Goal: Use online tool/utility: Utilize a website feature to perform a specific function

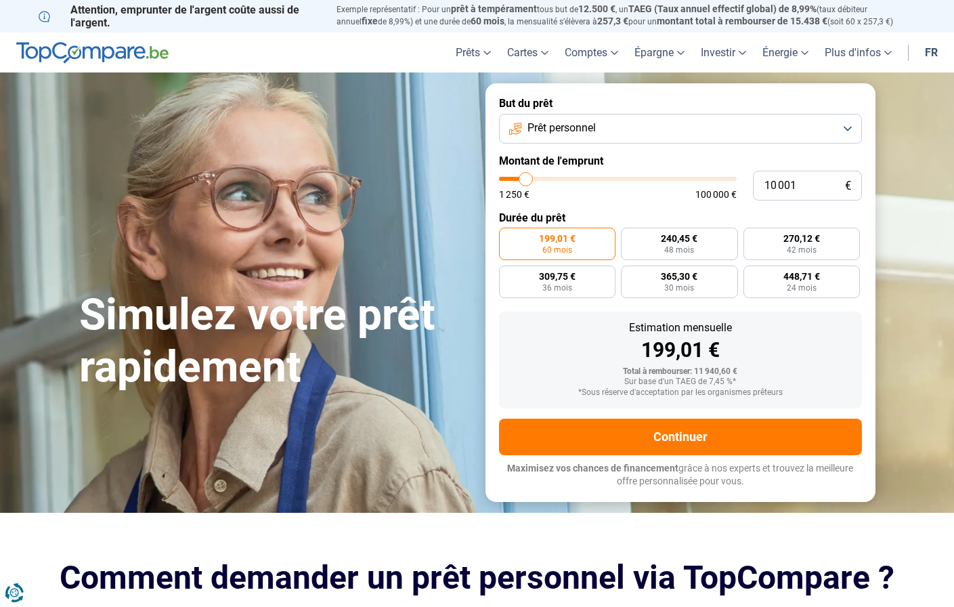
type input "10 500"
type input "10500"
type input "13 250"
type input "13250"
type input "19 750"
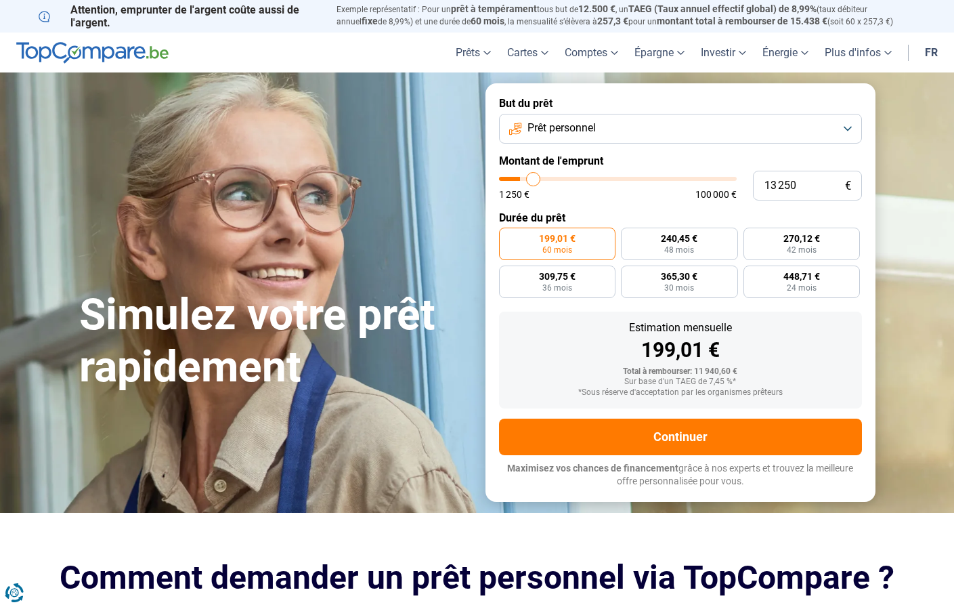
type input "19750"
type input "26 250"
type input "26250"
type input "32 000"
type input "32000"
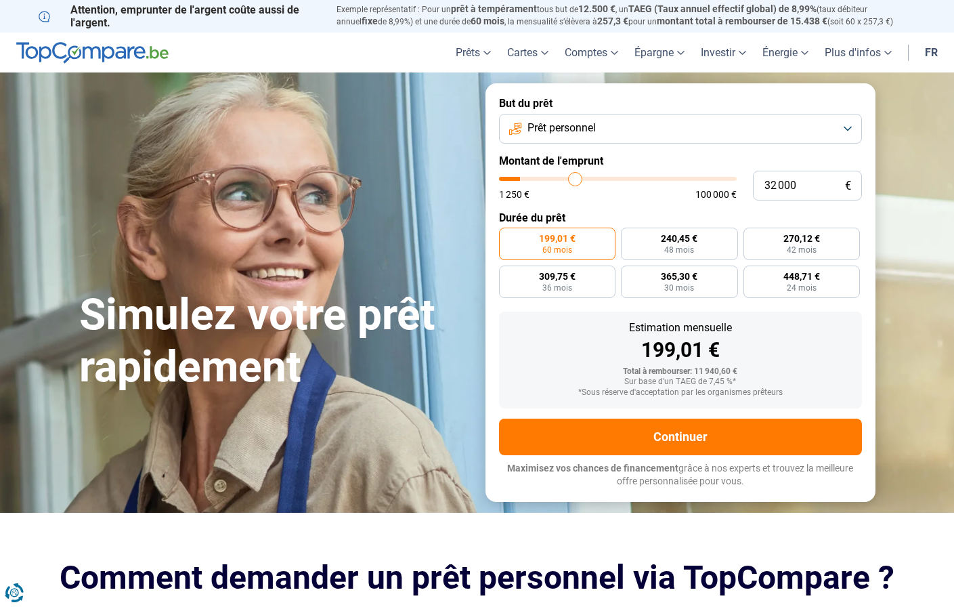
type input "37 250"
type input "37250"
type input "41 000"
type input "41000"
type input "42 750"
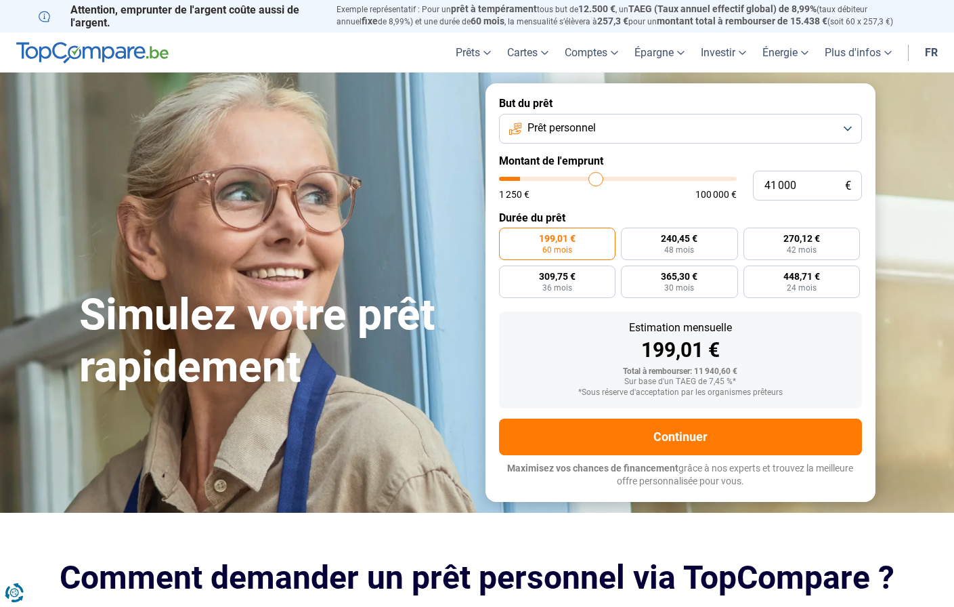
type input "42750"
type input "45 500"
type input "45500"
type input "48 000"
type input "48000"
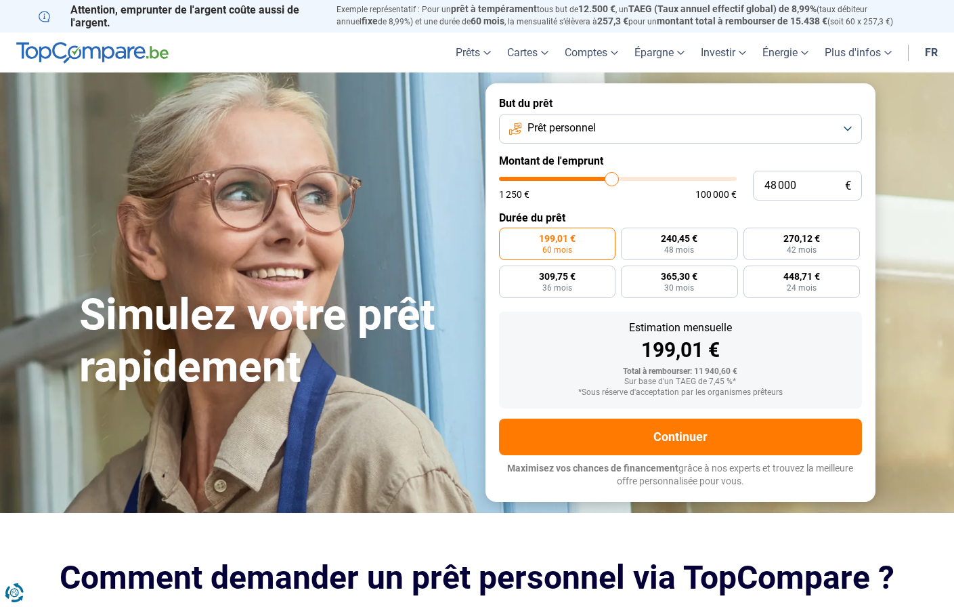
type input "51 000"
type input "51000"
type input "54 500"
type input "54500"
type input "57 500"
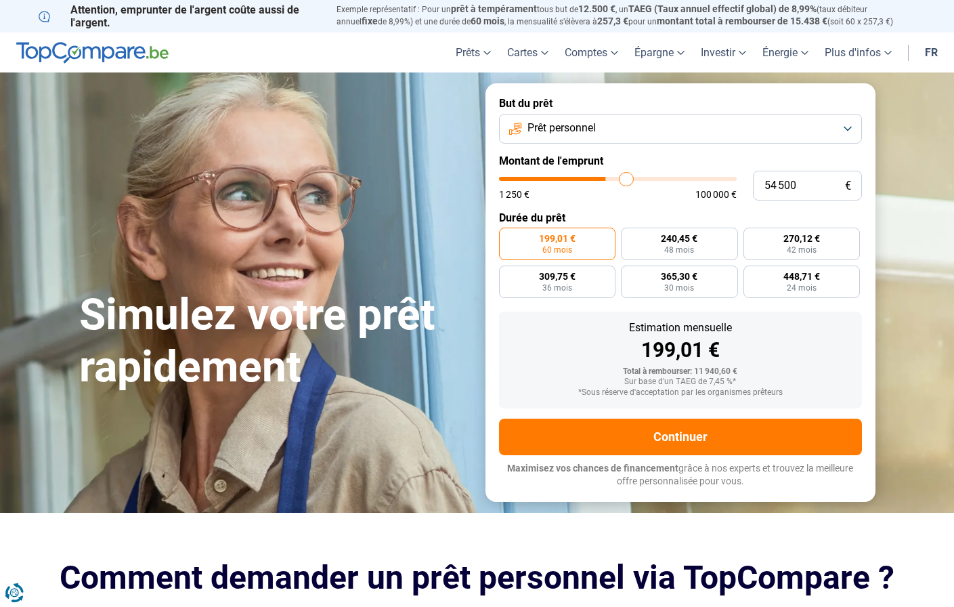
type input "57500"
type input "59 000"
type input "59000"
type input "60 250"
type input "60250"
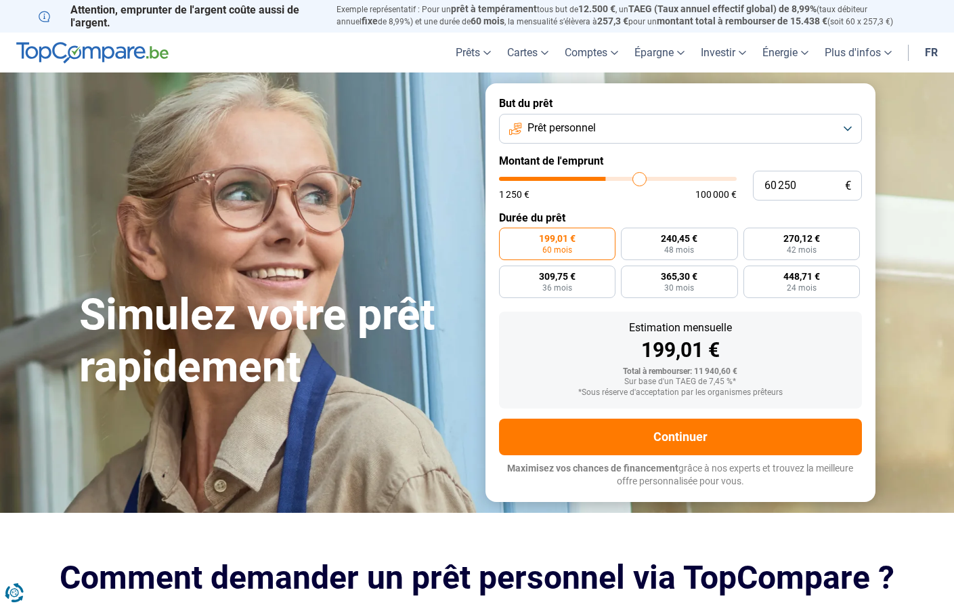
type input "61 000"
type input "61000"
type input "61 750"
type input "61750"
type input "62 500"
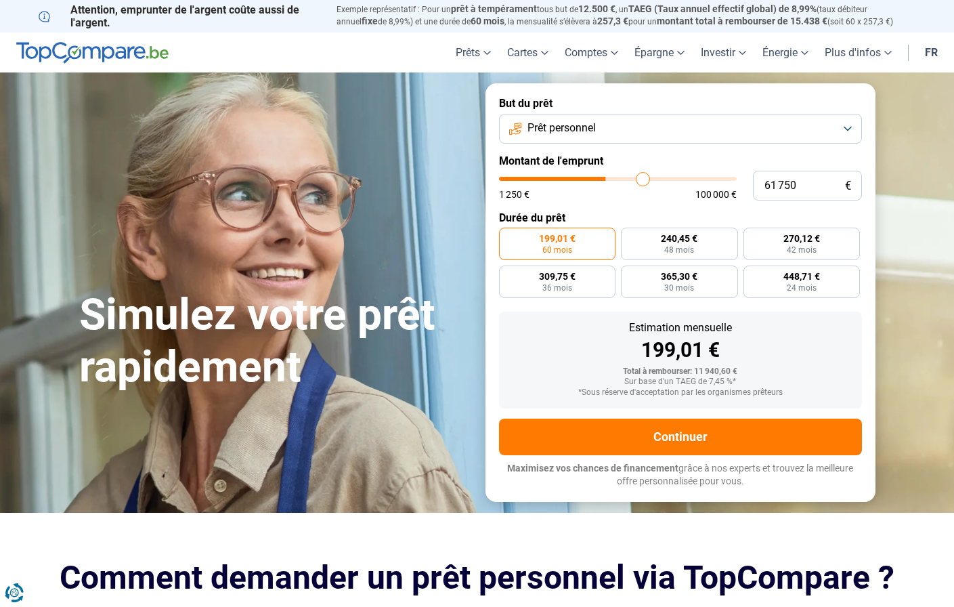
type input "62500"
type input "64 500"
type input "64500"
type input "67 750"
type input "67750"
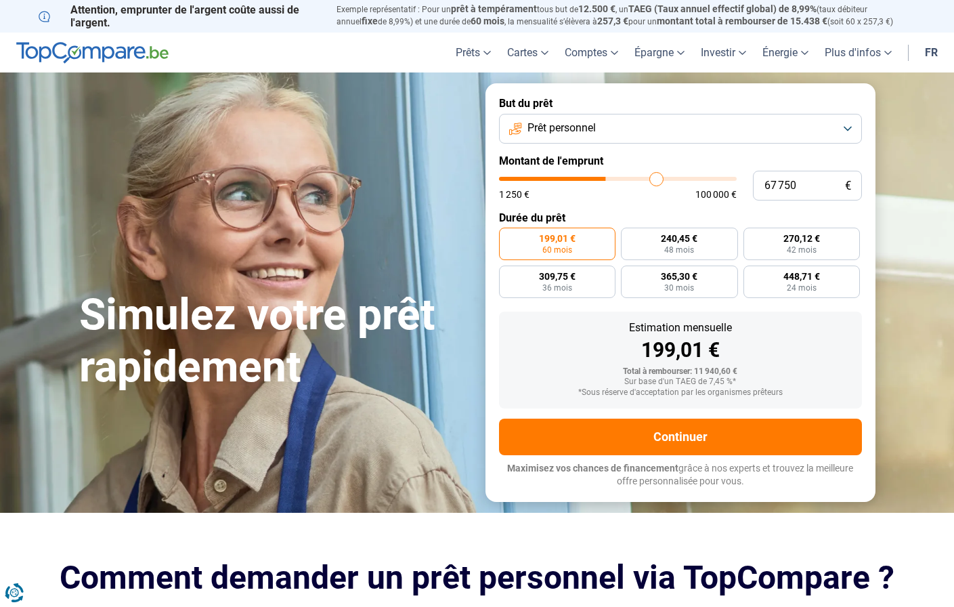
type input "74 000"
type input "74000"
type input "78 000"
type input "78000"
type input "81 250"
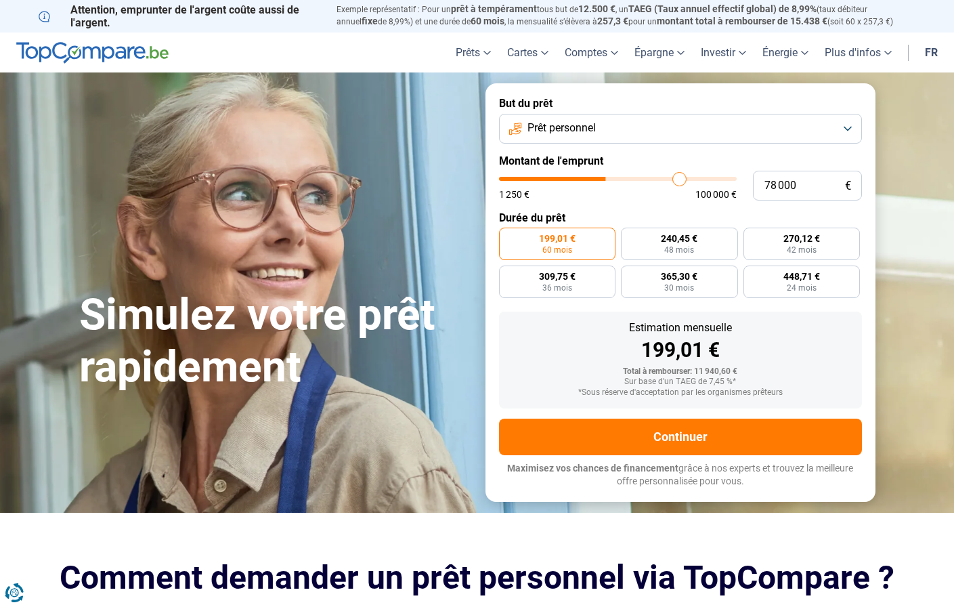
type input "81250"
type input "83 000"
type input "83000"
type input "84 250"
type input "84250"
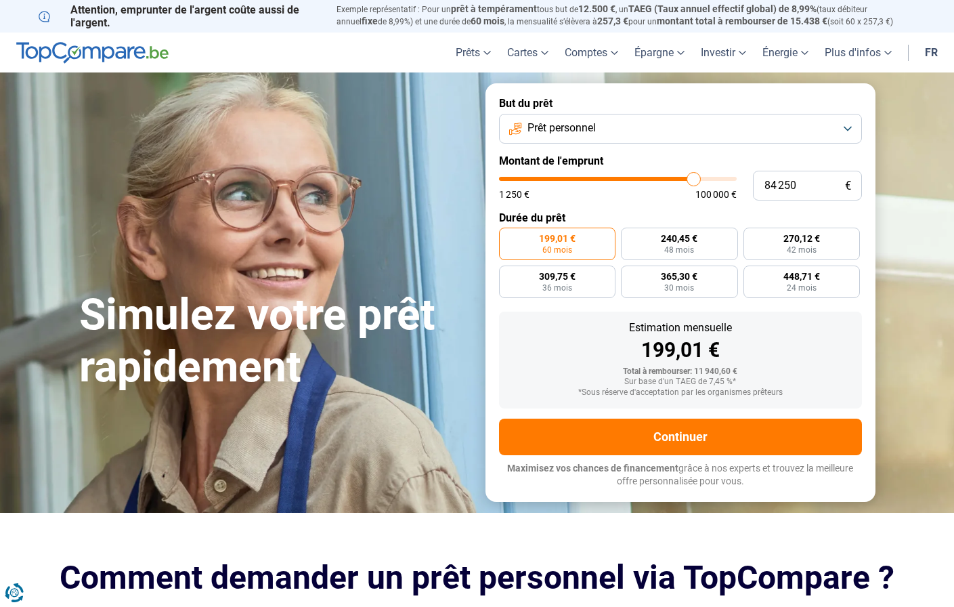
type input "85 500"
type input "85500"
type input "87 250"
type input "87250"
type input "88 750"
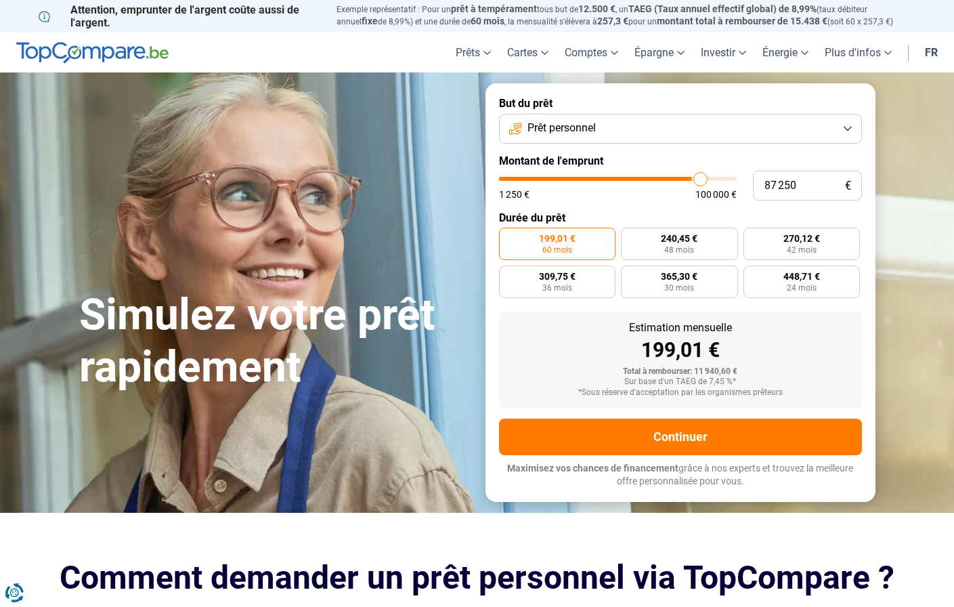
type input "88750"
type input "90 000"
type input "90000"
type input "91 250"
type input "91250"
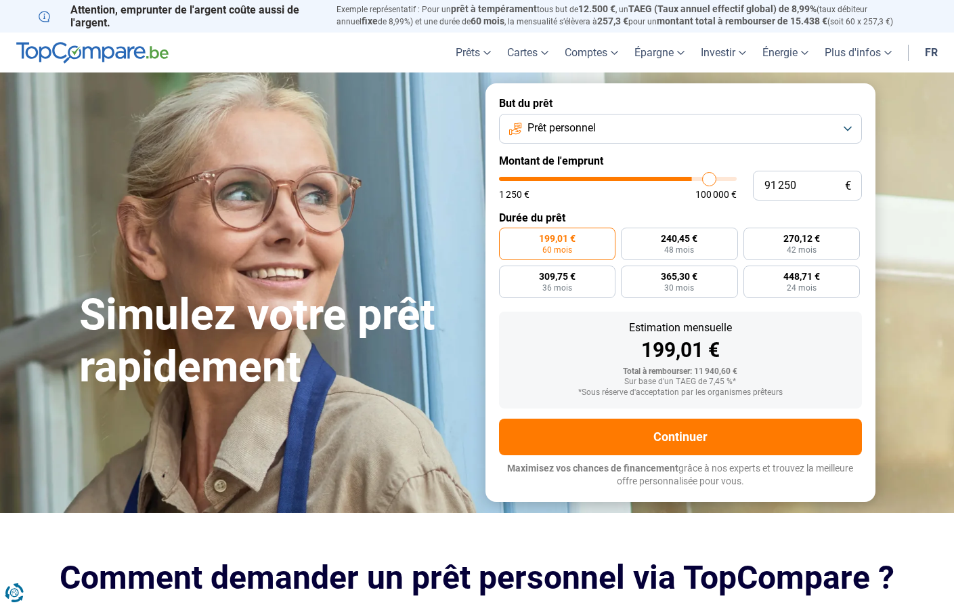
type input "93 250"
type input "93250"
type input "96 250"
type input "96250"
type input "98 500"
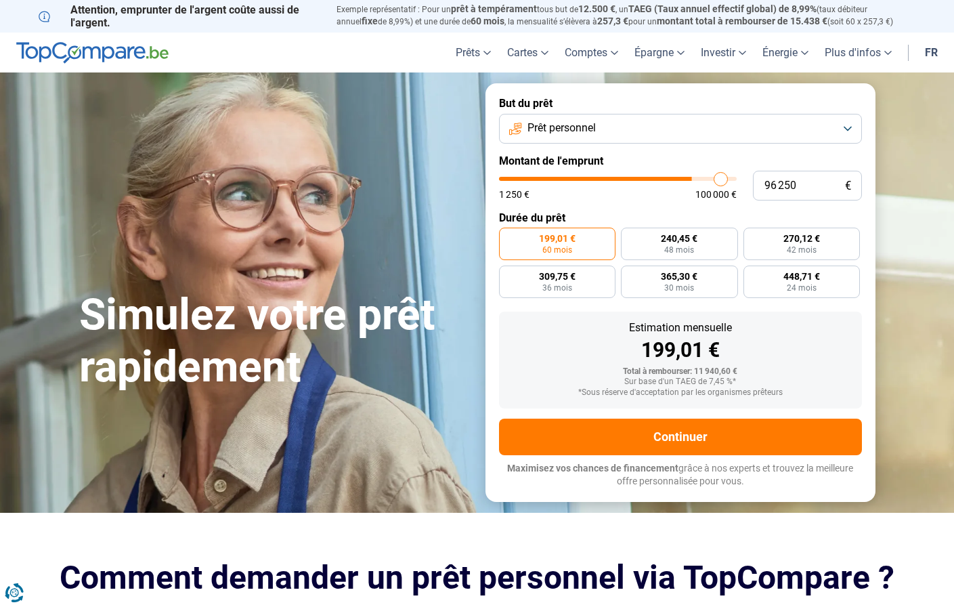
type input "98500"
type input "99 250"
type input "99250"
type input "99 500"
type input "99500"
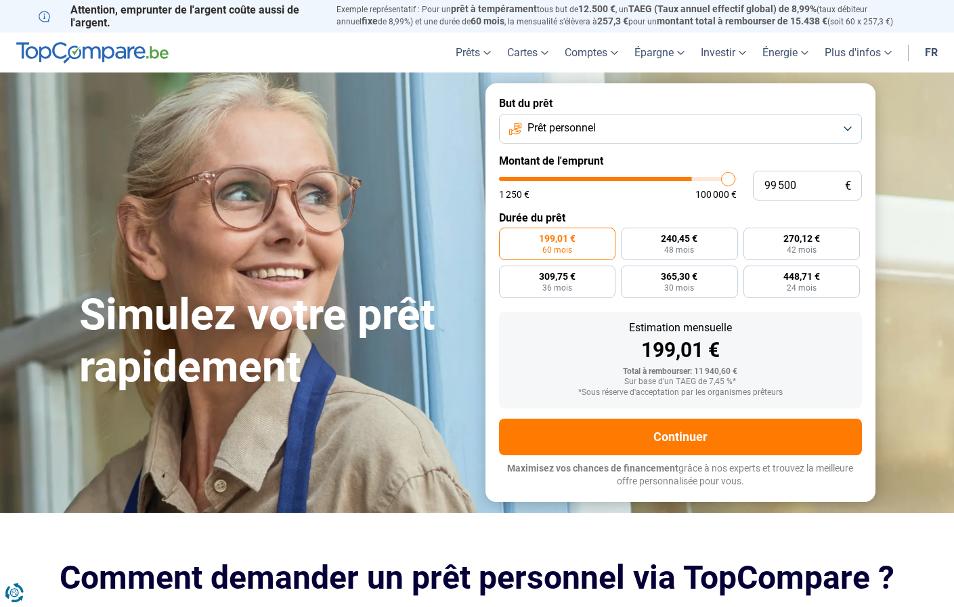
type input "100 000"
drag, startPoint x: 526, startPoint y: 180, endPoint x: 736, endPoint y: 204, distance: 211.3
type input "100000"
click at [736, 181] on input "range" at bounding box center [618, 179] width 238 height 4
radio input "false"
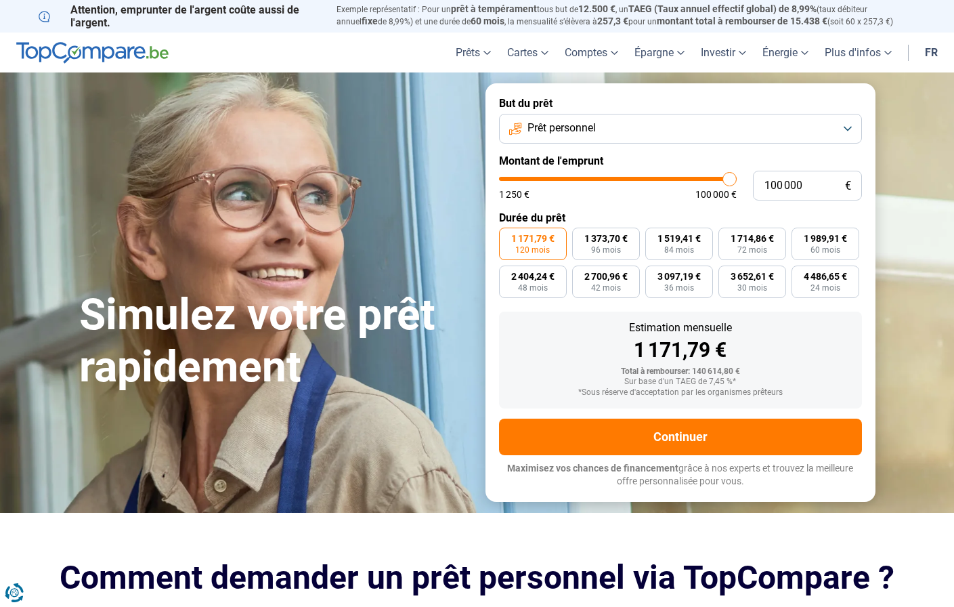
type input "99 250"
type input "99250"
type input "98 750"
type input "98750"
type input "98 500"
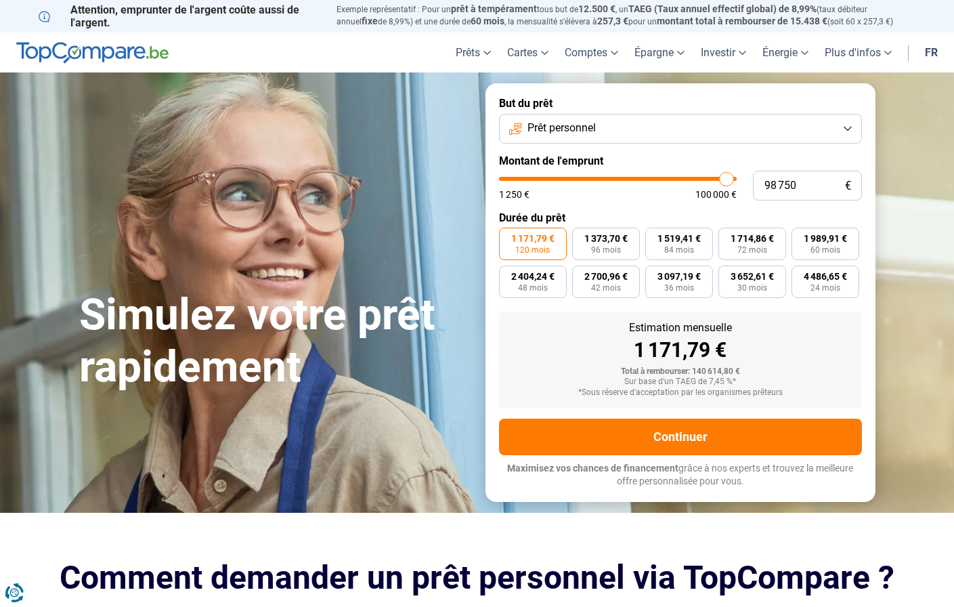
type input "98500"
type input "98 000"
type input "98000"
type input "97 750"
type input "97750"
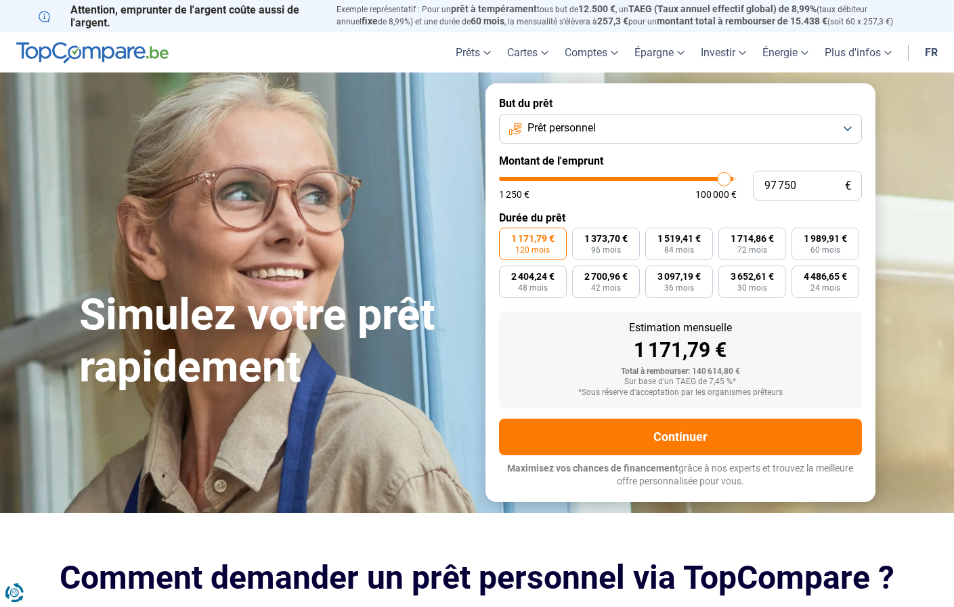
type input "97 500"
type input "97500"
type input "97 250"
type input "97250"
type input "97 000"
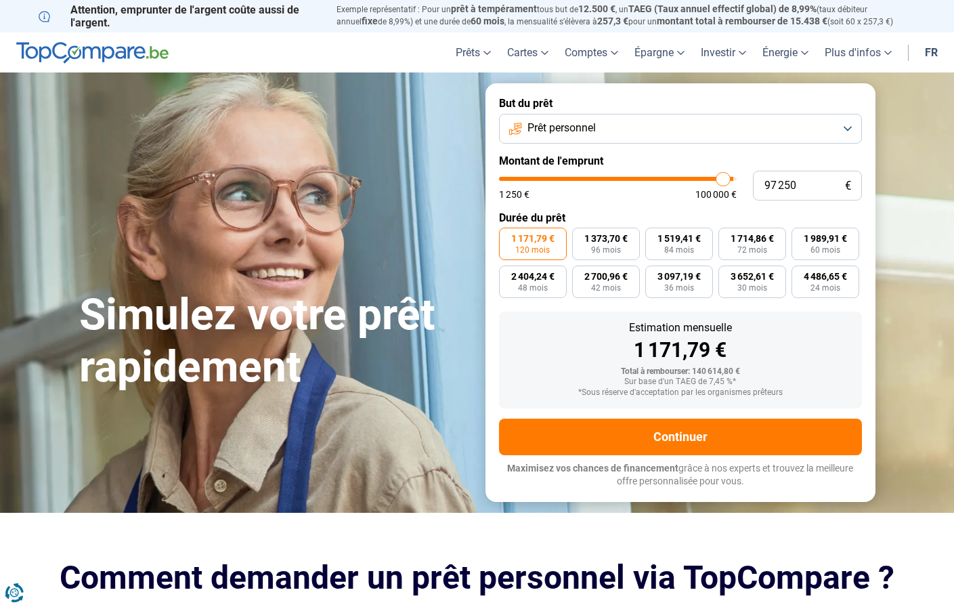
type input "97000"
type input "96 500"
type input "96500"
type input "96 250"
type input "96250"
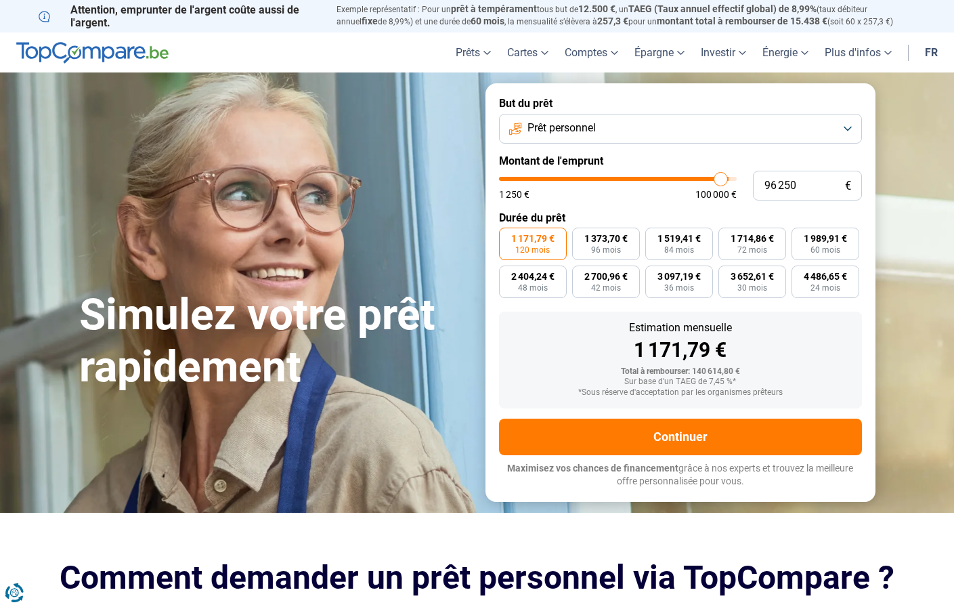
type input "96 000"
type input "96000"
type input "95 750"
type input "95750"
type input "95 500"
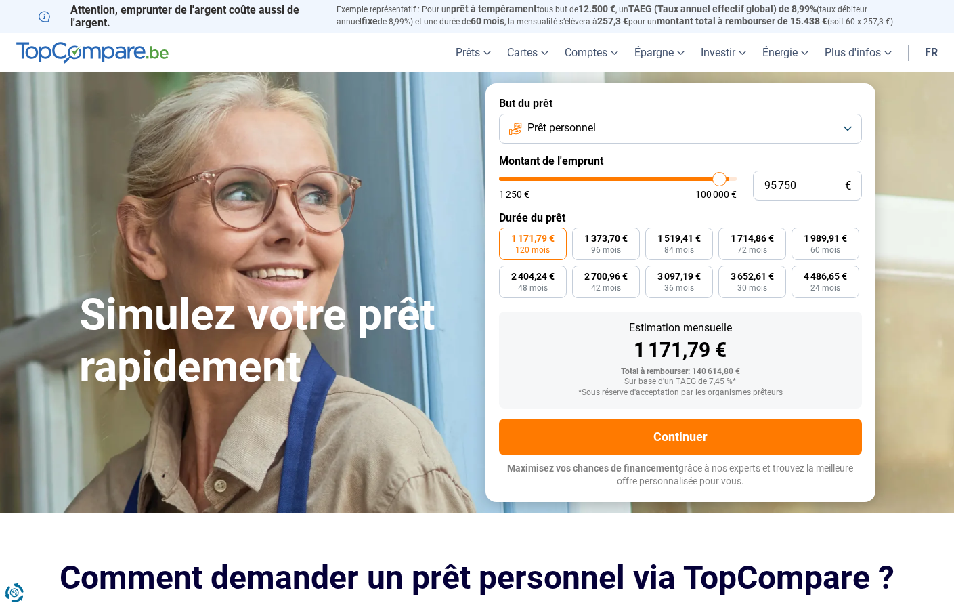
type input "95500"
type input "95 000"
type input "95000"
type input "94 750"
type input "94750"
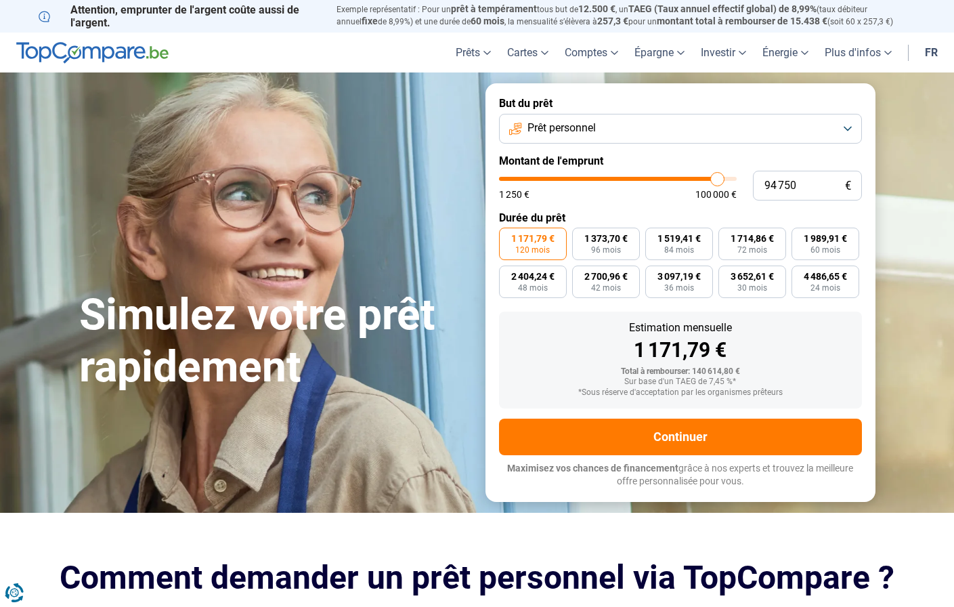
type input "94 500"
type input "94500"
type input "94 250"
type input "94250"
type input "94 000"
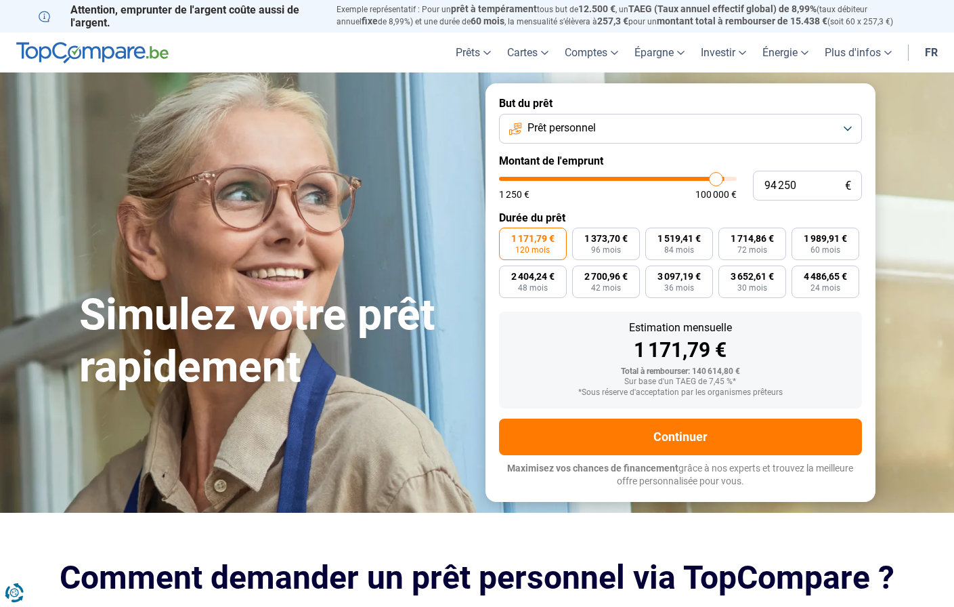
type input "94000"
type input "93 500"
drag, startPoint x: 732, startPoint y: 175, endPoint x: 715, endPoint y: 177, distance: 17.1
type input "93500"
click at [715, 177] on input "range" at bounding box center [618, 179] width 238 height 4
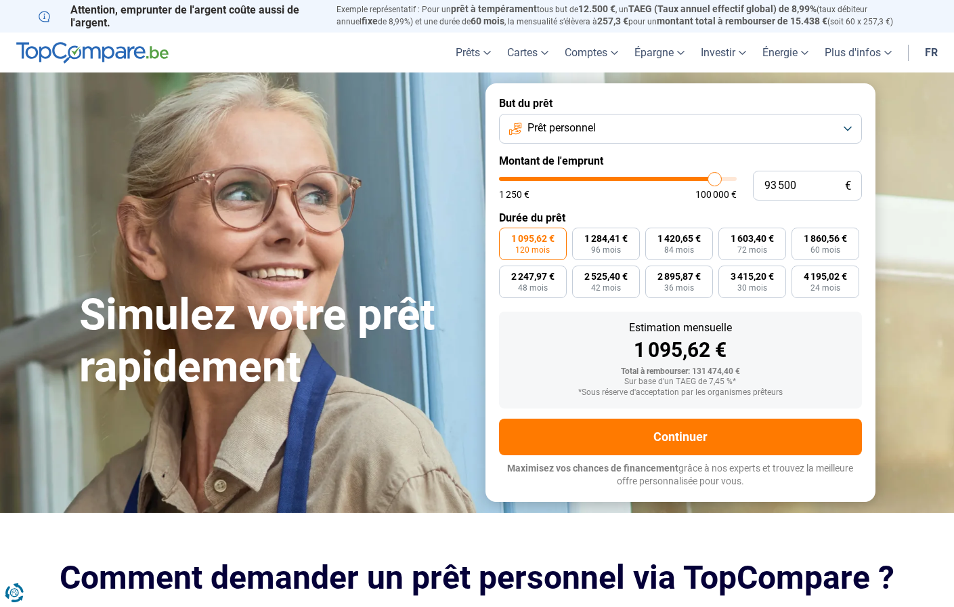
type input "93 250"
type input "93250"
type input "93 000"
type input "93000"
type input "92 750"
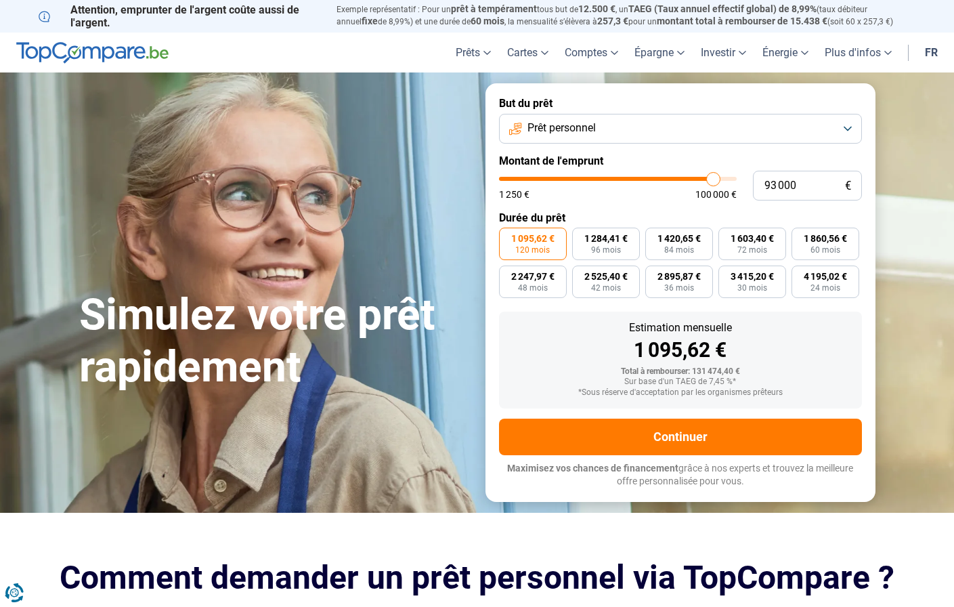
type input "92750"
type input "92 500"
type input "92500"
type input "91 750"
type input "91750"
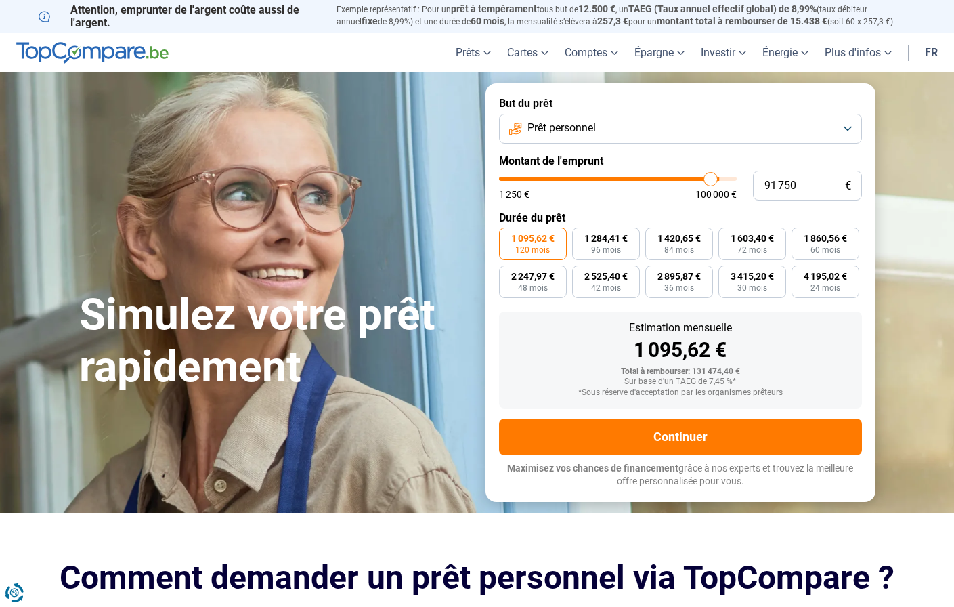
type input "91 500"
type input "91500"
type input "91 000"
type input "91000"
type input "90 500"
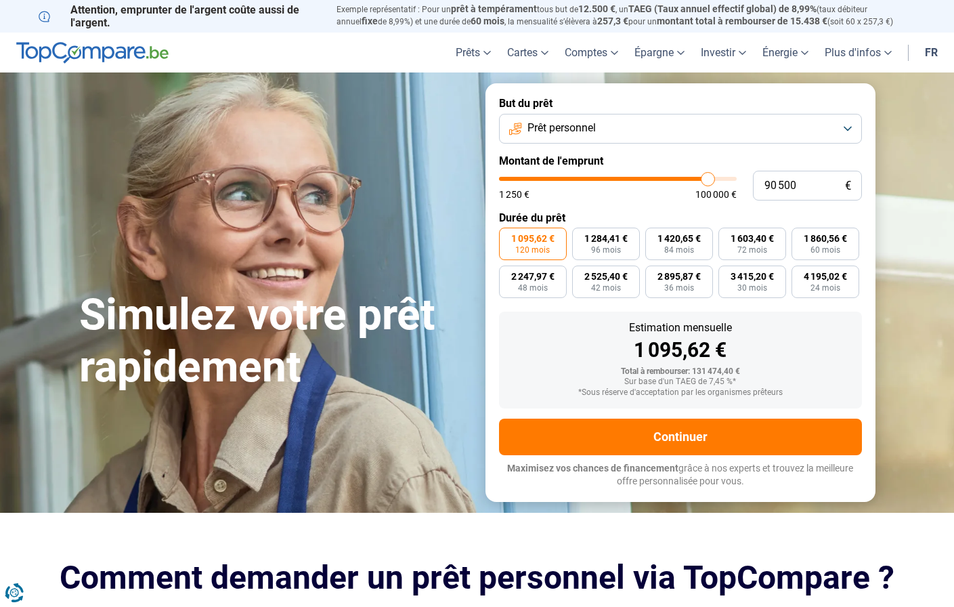
type input "90500"
click at [708, 177] on input "range" at bounding box center [618, 179] width 238 height 4
click at [822, 250] on span "60 mois" at bounding box center [826, 250] width 30 height 8
click at [801, 236] on input "1 800,86 € 60 mois" at bounding box center [796, 232] width 9 height 9
radio input "true"
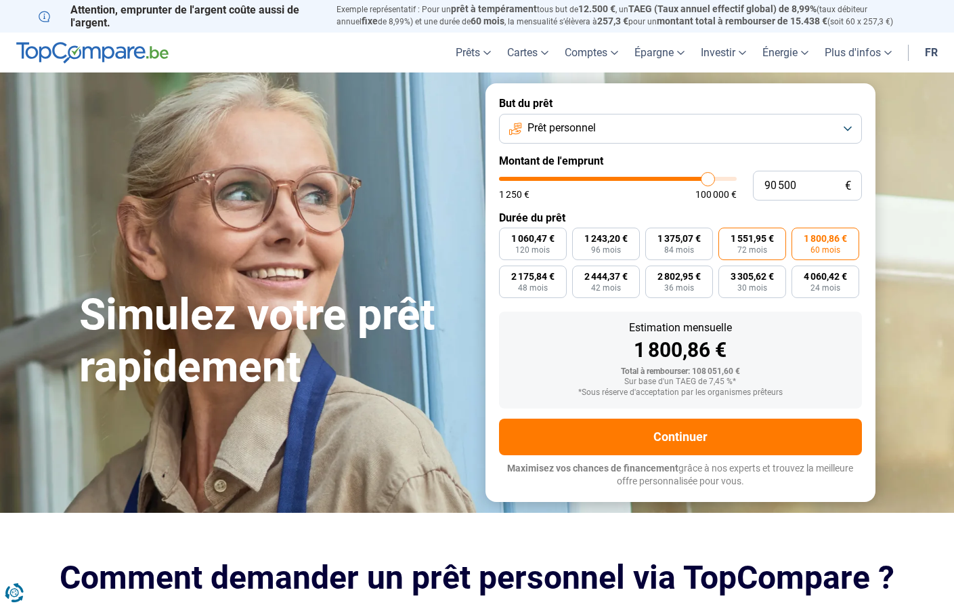
click at [765, 243] on span "1 551,95 €" at bounding box center [752, 238] width 43 height 9
click at [727, 236] on input "1 551,95 € 72 mois" at bounding box center [723, 232] width 9 height 9
radio input "true"
click at [695, 241] on span "1 375,07 €" at bounding box center [679, 238] width 43 height 9
click at [654, 236] on input "1 375,07 € 84 mois" at bounding box center [649, 232] width 9 height 9
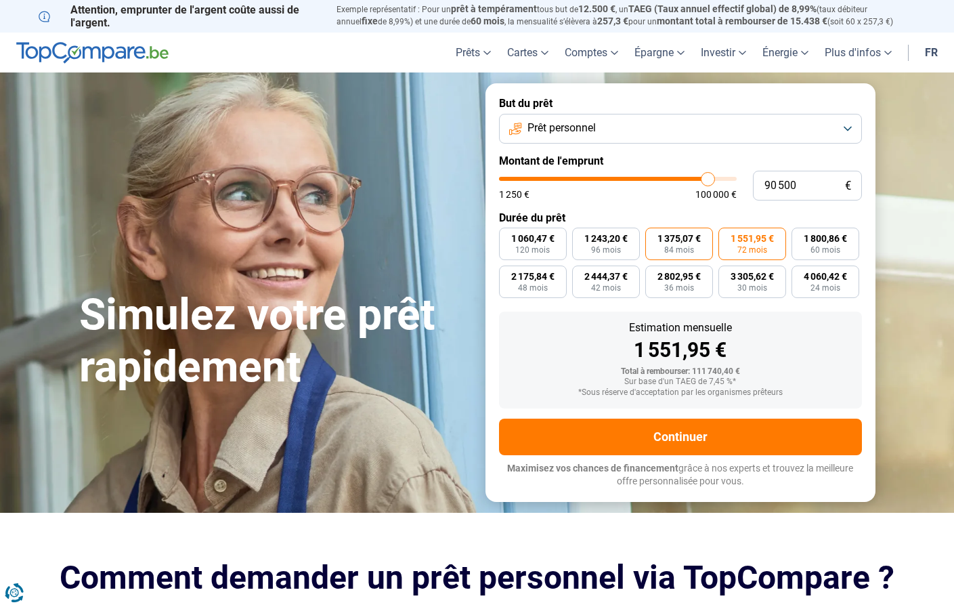
radio input "true"
click at [529, 235] on span "1 060,47 €" at bounding box center [532, 238] width 43 height 9
click at [508, 235] on input "1 060,47 € 120 mois" at bounding box center [503, 232] width 9 height 9
radio input "true"
